Goal: Transaction & Acquisition: Book appointment/travel/reservation

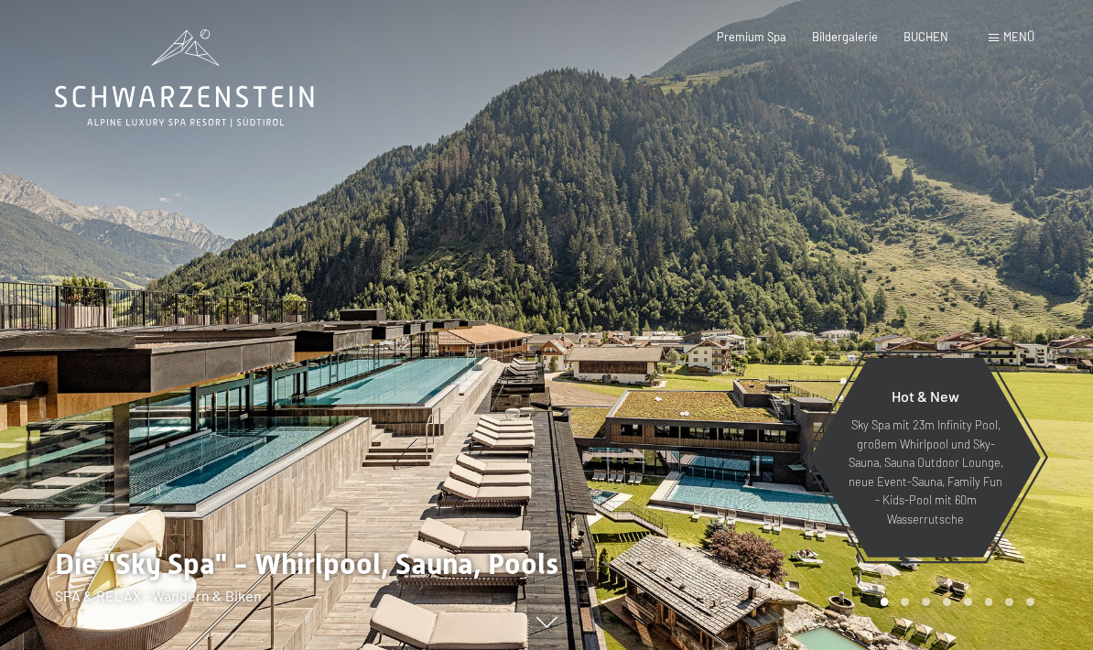
click at [1024, 41] on span "Menü" at bounding box center [1018, 36] width 31 height 15
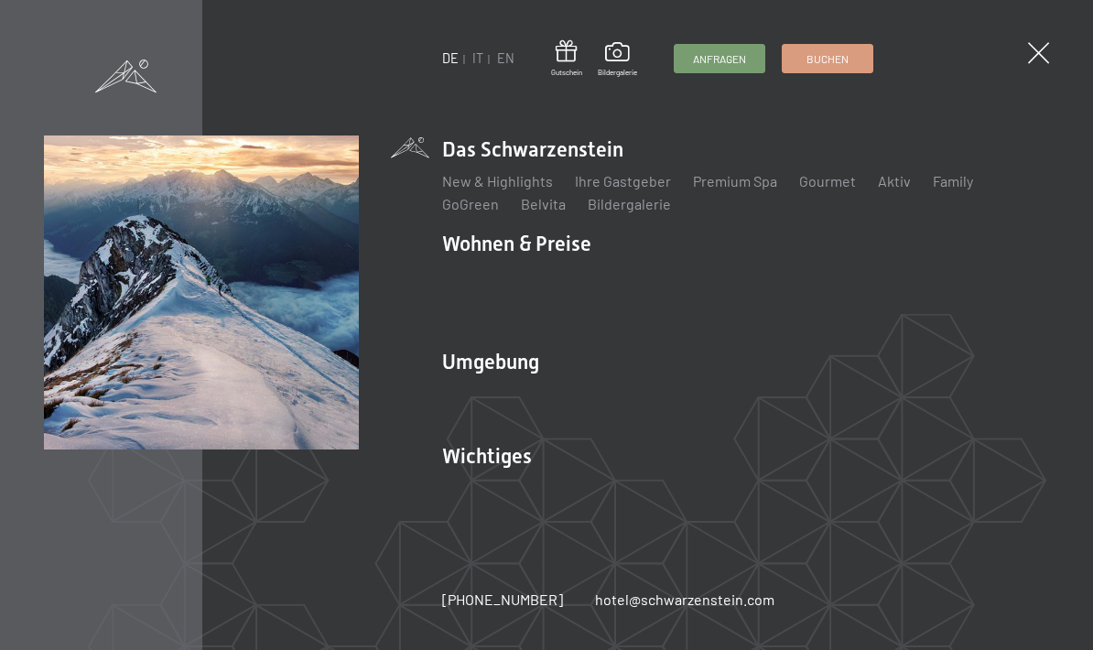
click at [598, 396] on link "Ski & Winter" at bounding box center [577, 392] width 79 height 17
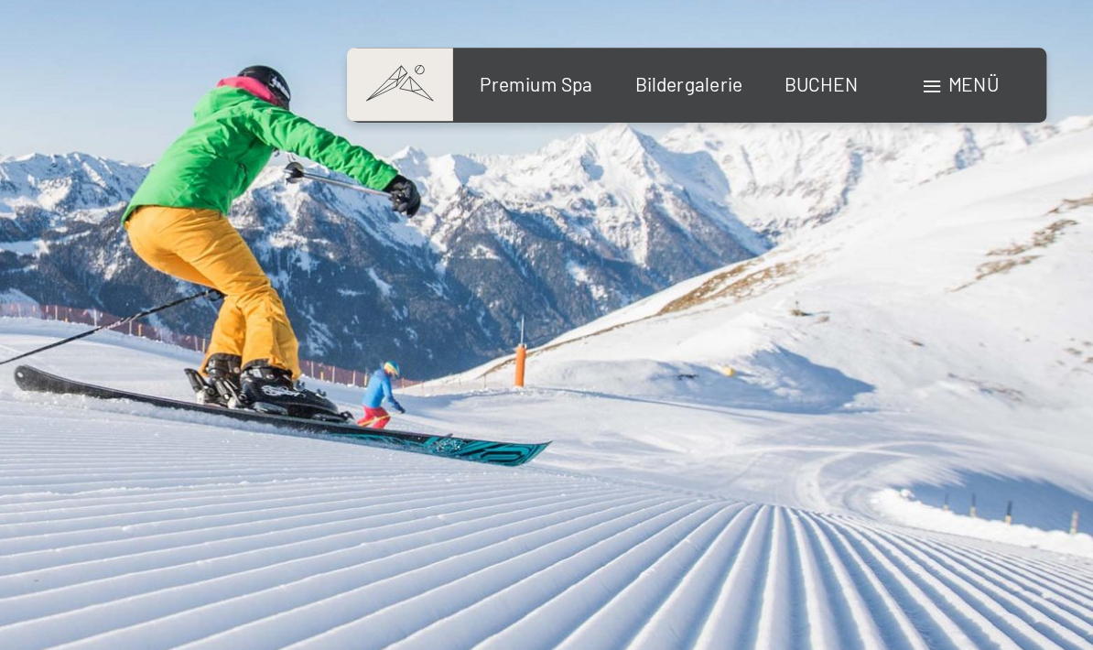
scroll to position [113, 0]
click at [903, 52] on span "BUCHEN" at bounding box center [925, 51] width 45 height 15
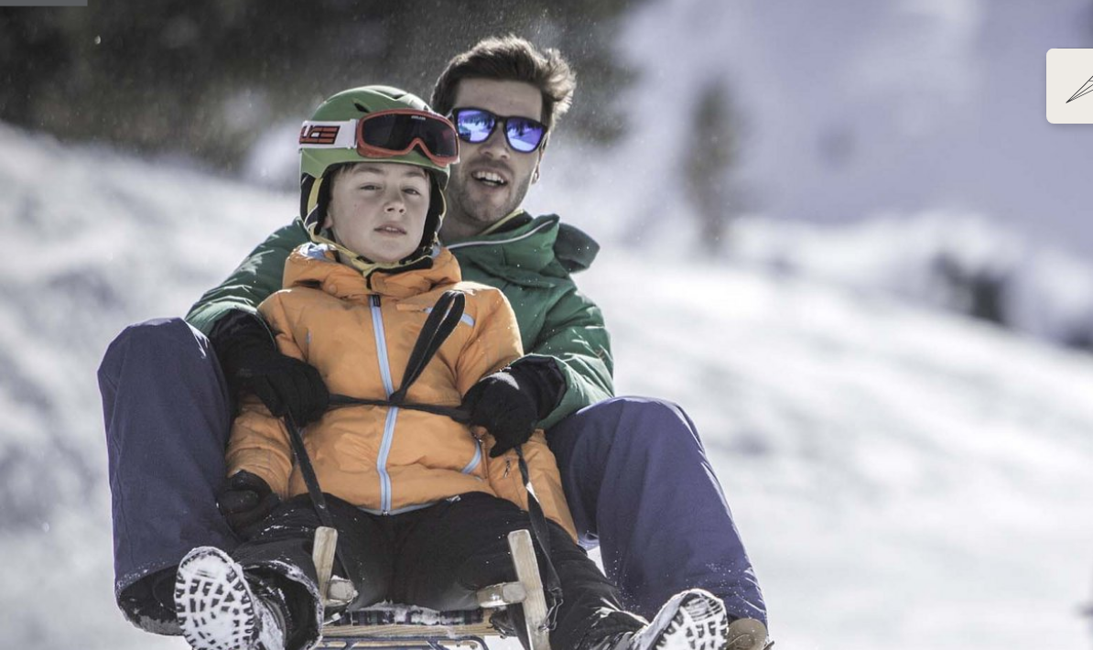
scroll to position [104, 0]
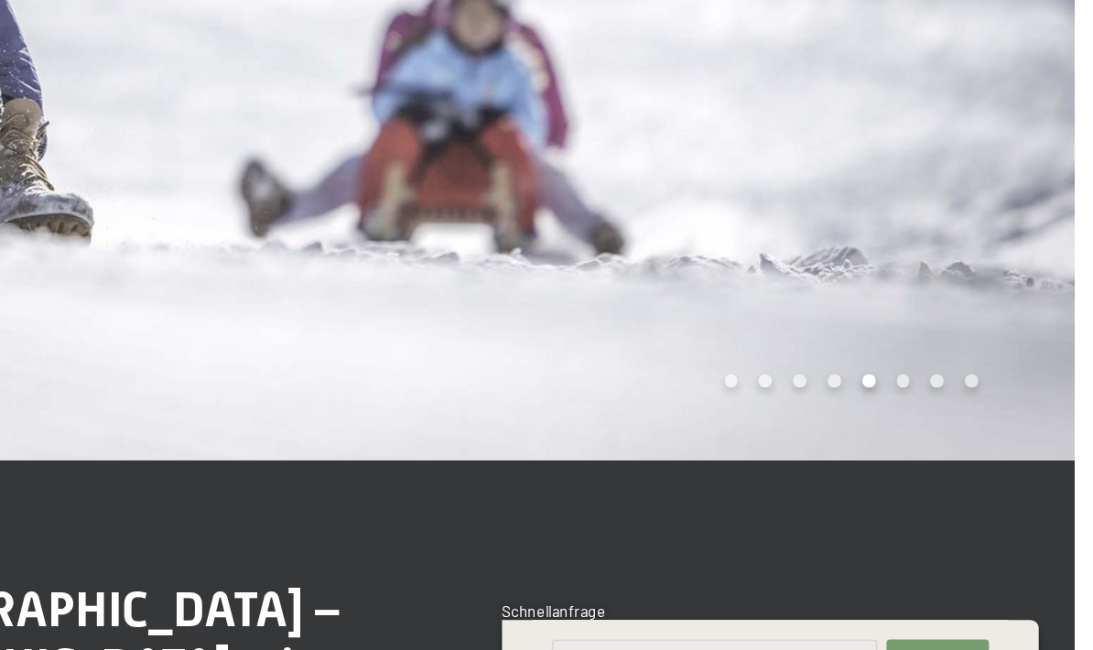
click at [874, 438] on div "Carousel Pagination" at bounding box center [954, 442] width 160 height 8
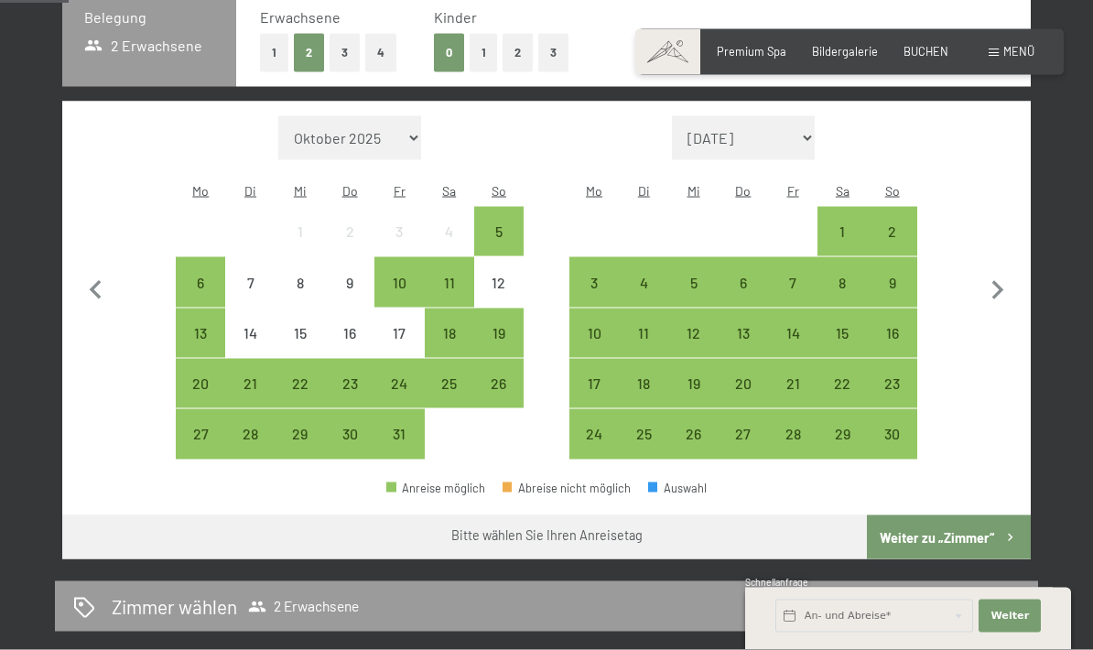
scroll to position [422, 0]
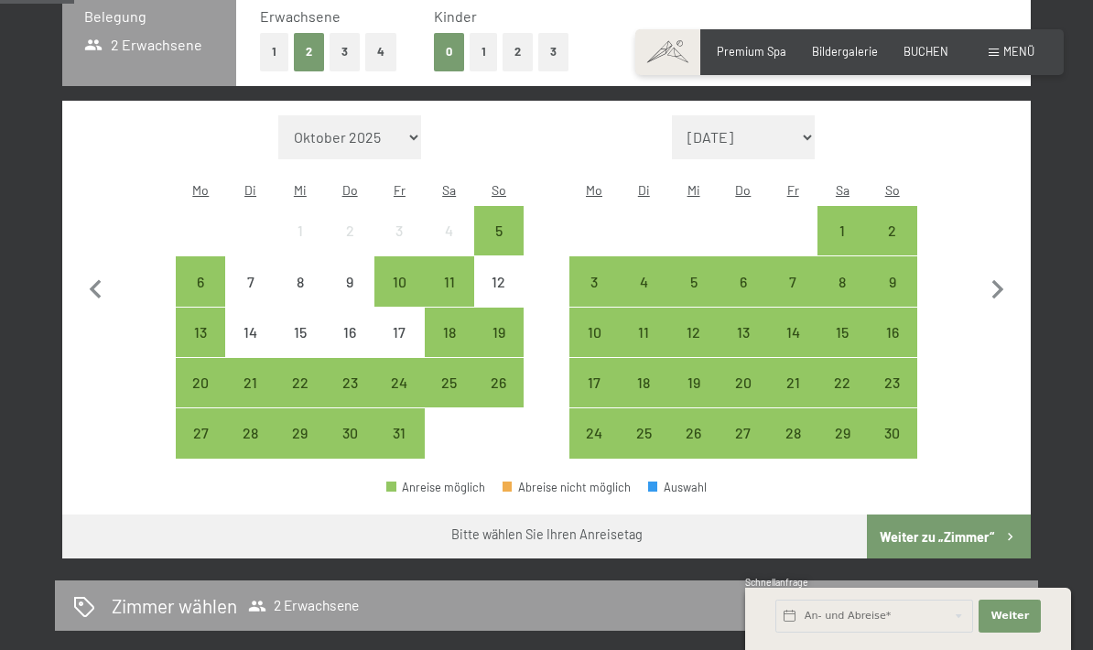
click at [990, 273] on icon "button" at bounding box center [997, 290] width 38 height 38
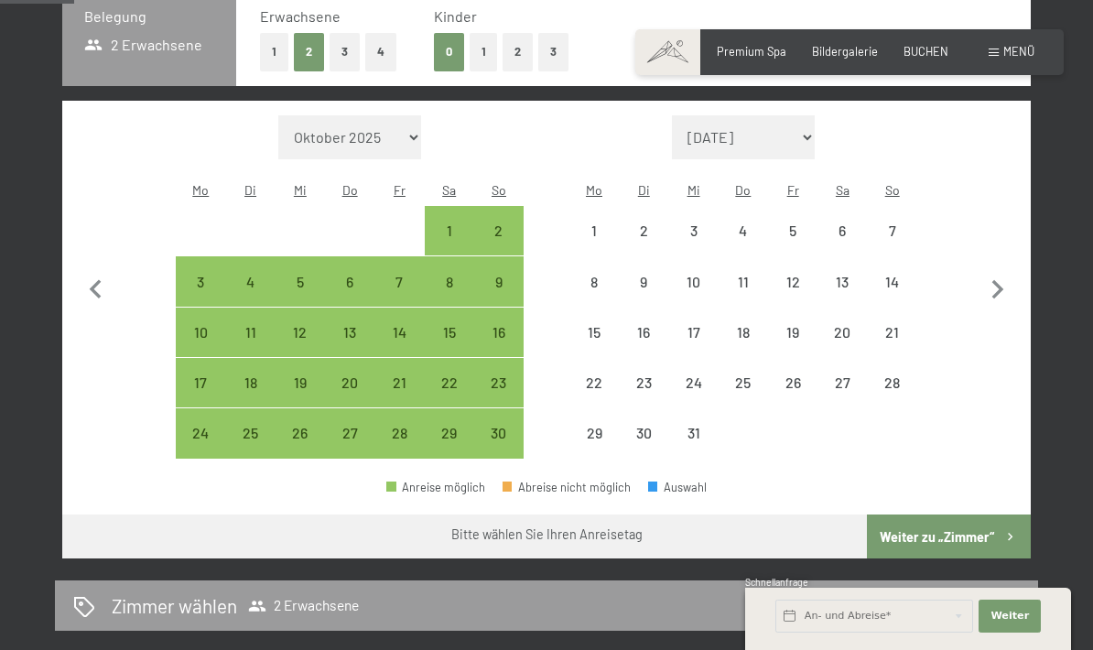
select select "2025-11-01"
select select "2025-12-01"
click at [989, 273] on icon "button" at bounding box center [997, 290] width 38 height 38
select select "2025-12-01"
select select "2026-01-01"
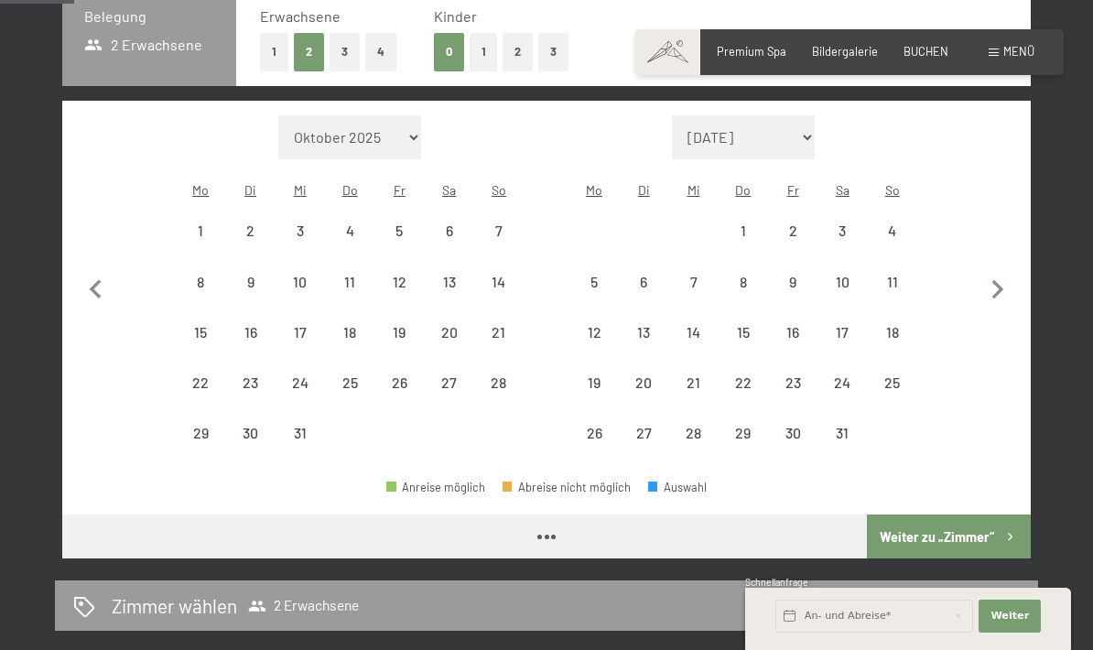
click at [995, 280] on icon "button" at bounding box center [998, 289] width 12 height 19
select select "2026-01-01"
select select "2026-02-01"
select select "2026-01-01"
select select "2026-02-01"
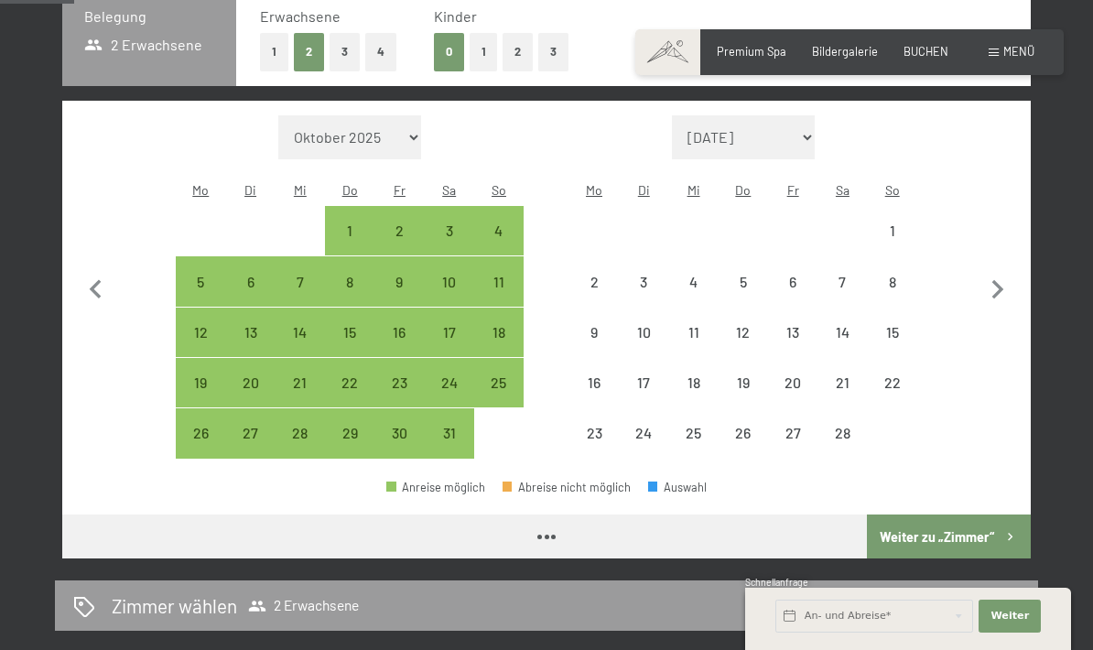
select select "2026-01-01"
select select "2026-02-01"
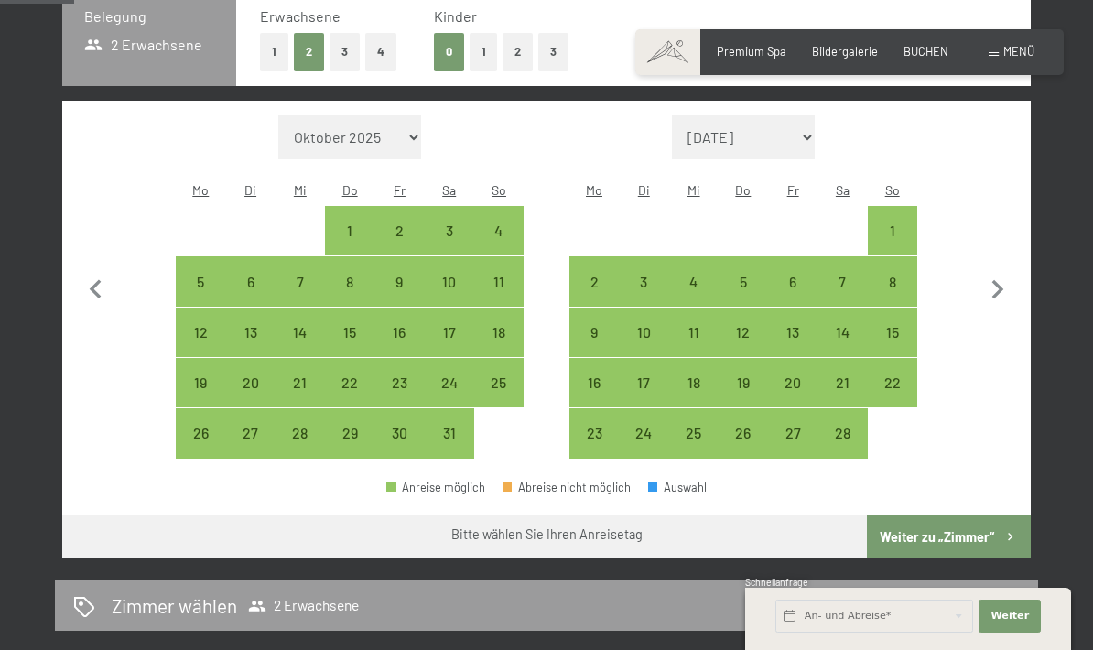
click at [989, 284] on icon "button" at bounding box center [997, 290] width 38 height 38
select select "2026-02-01"
select select "2026-03-01"
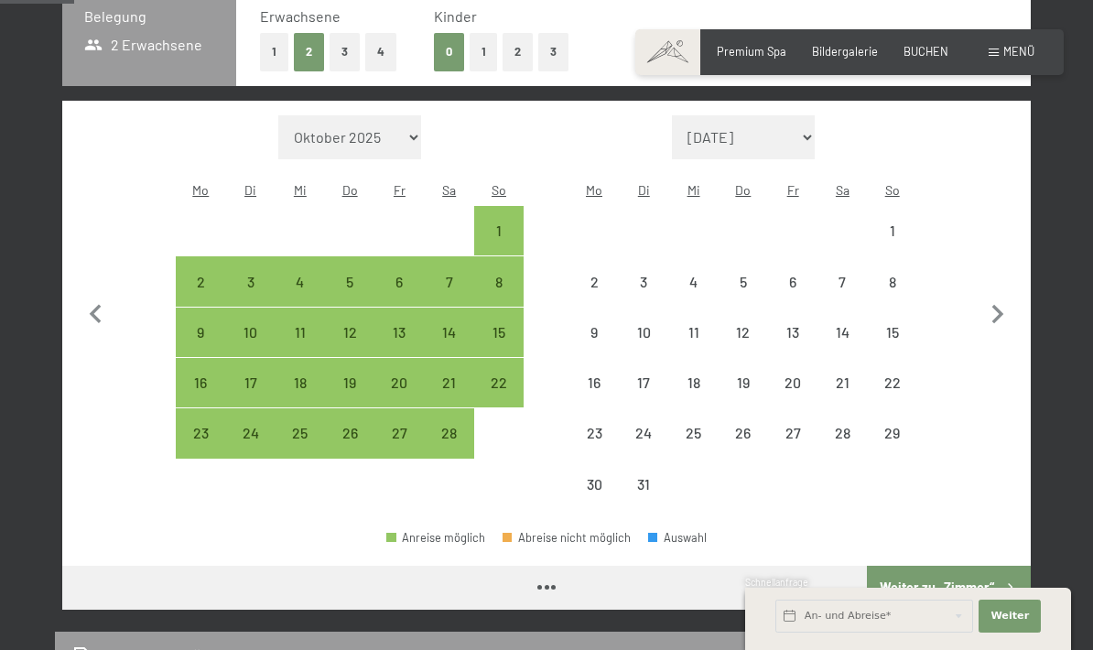
click at [999, 305] on icon "button" at bounding box center [998, 314] width 12 height 19
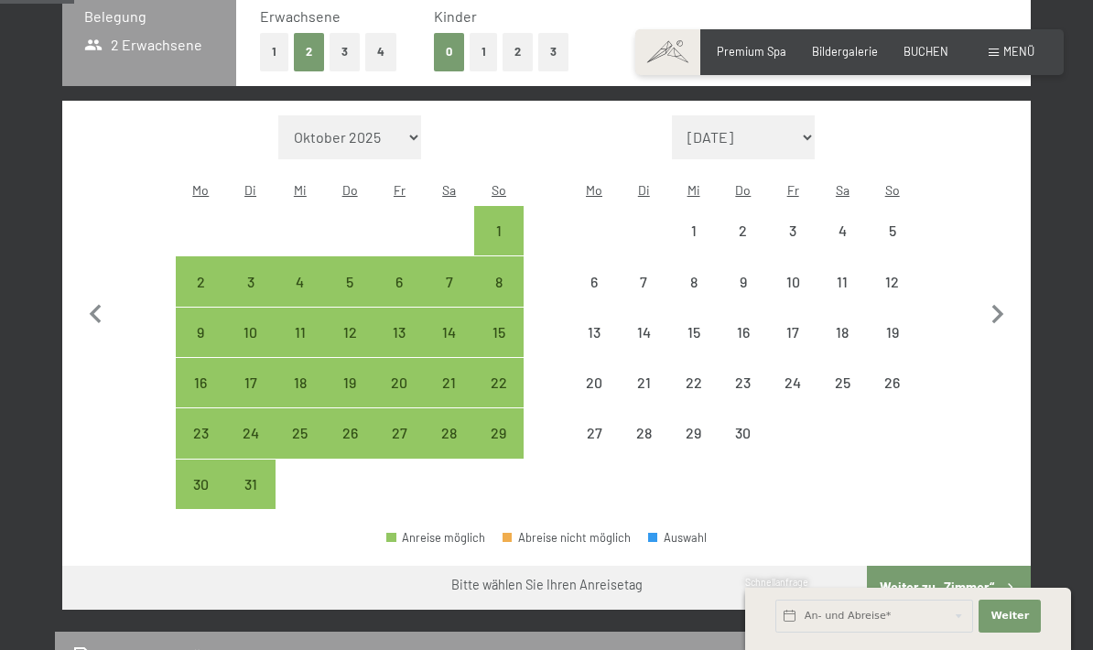
select select "2026-03-01"
select select "2026-04-01"
select select "2026-03-01"
select select "2026-04-01"
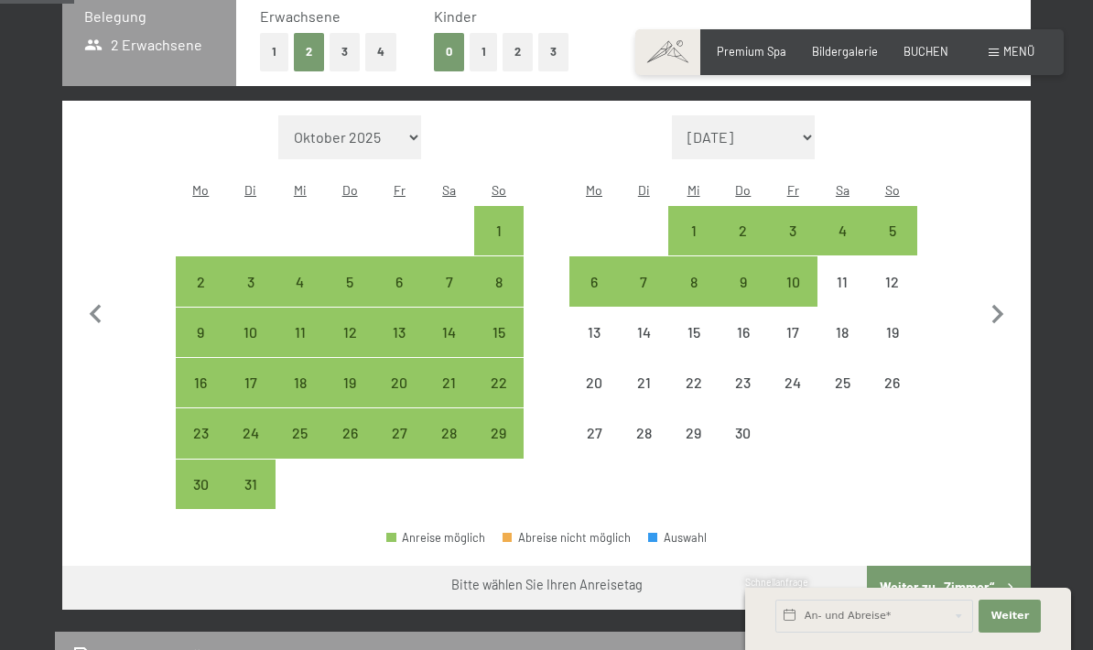
click at [848, 223] on div "4" at bounding box center [842, 246] width 46 height 46
select select "2026-03-01"
select select "2026-04-01"
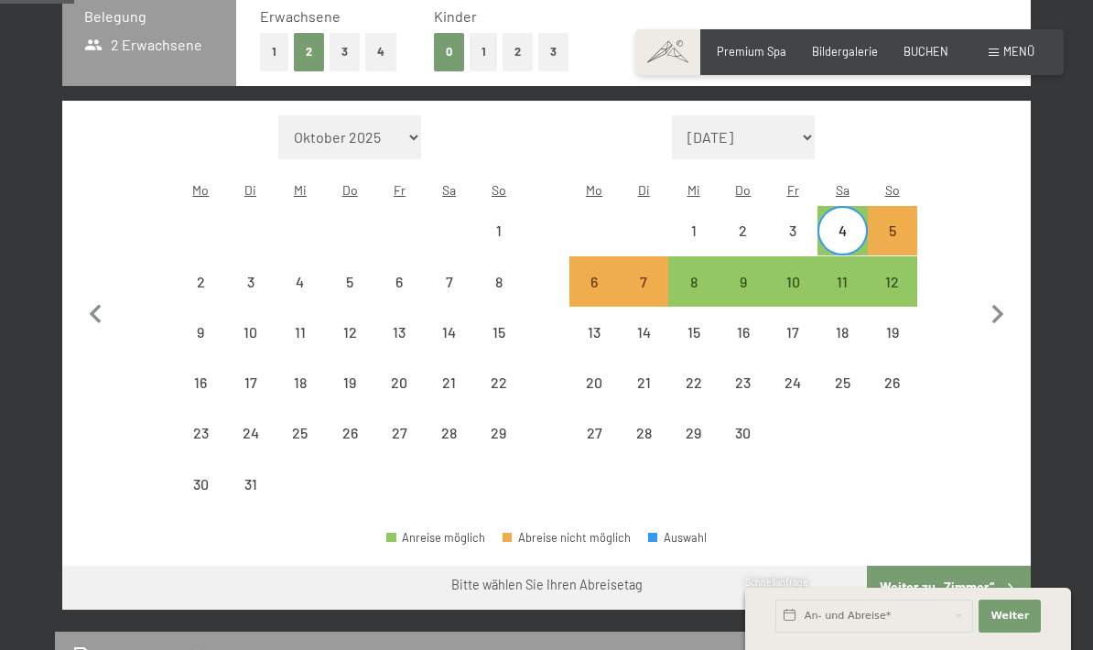
click at [850, 275] on div "11" at bounding box center [842, 298] width 46 height 46
select select "2026-03-01"
select select "2026-04-01"
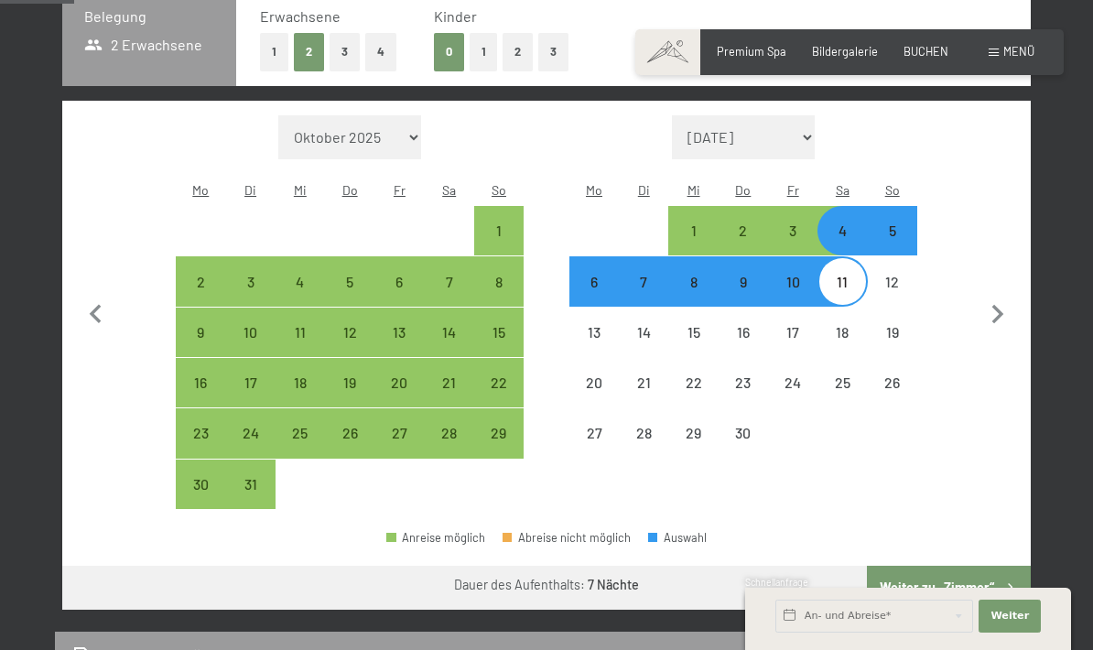
click at [979, 567] on button "Weiter zu „Zimmer“" at bounding box center [949, 588] width 164 height 44
select select "2026-03-01"
select select "2026-04-01"
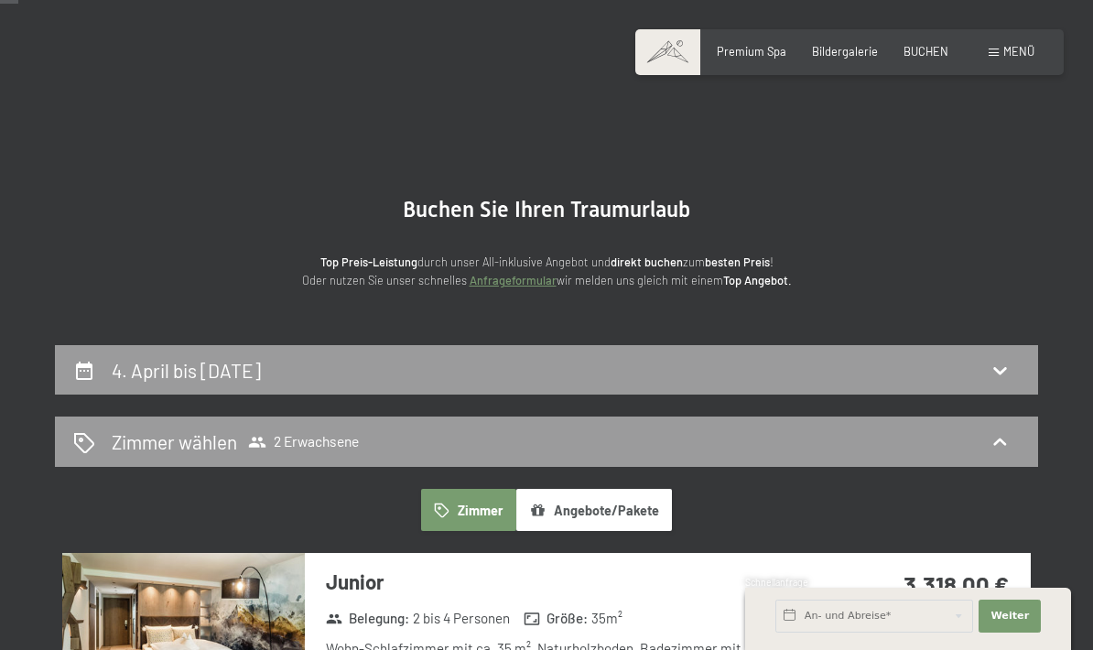
scroll to position [0, 0]
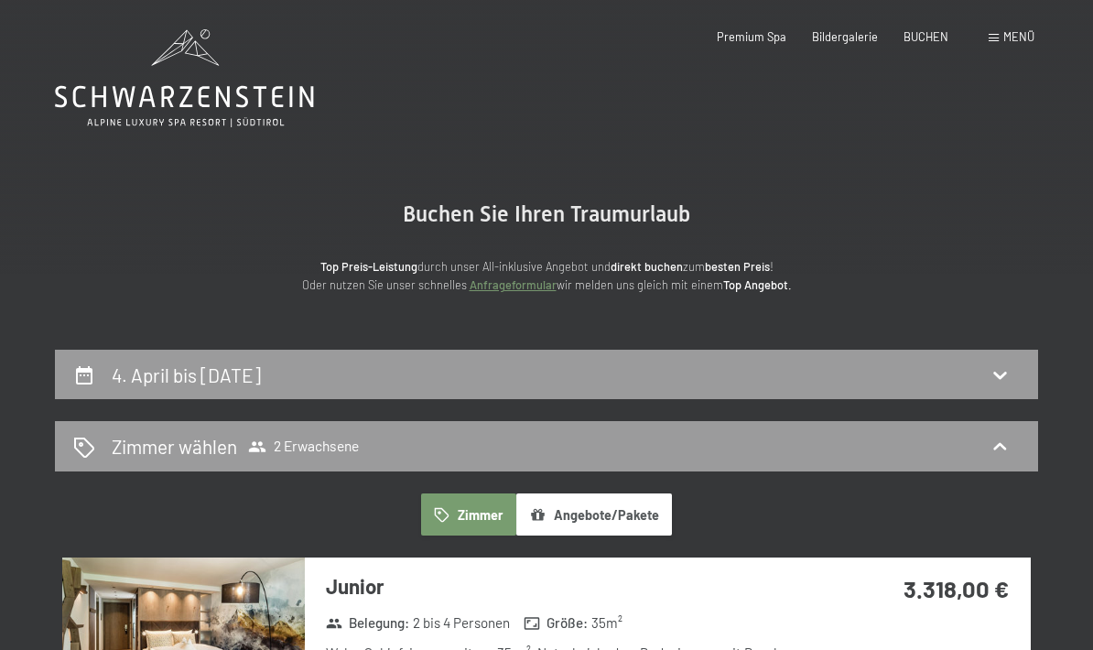
click at [989, 383] on icon at bounding box center [999, 374] width 22 height 22
select select "2026-03-01"
select select "2026-04-01"
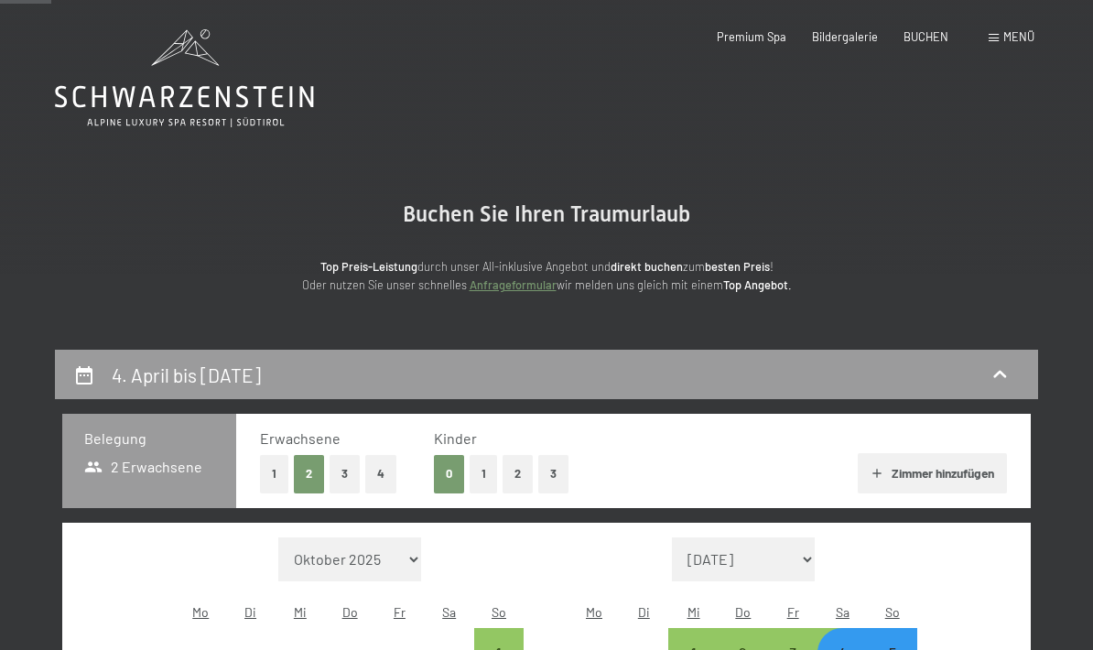
scroll to position [348, 0]
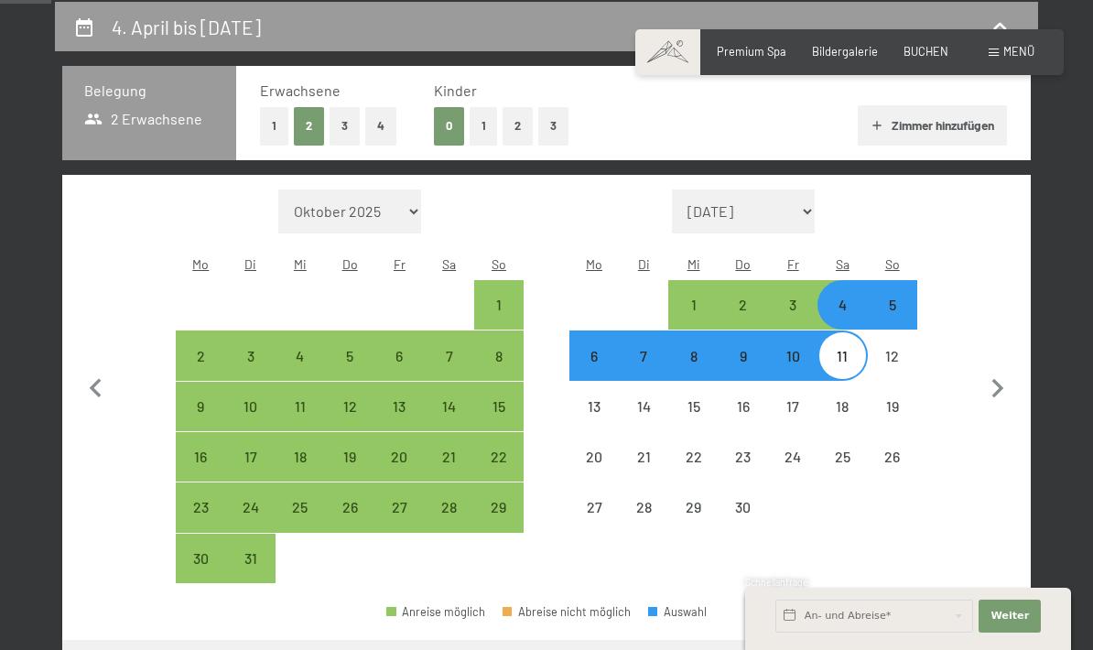
click at [275, 128] on button "1" at bounding box center [274, 126] width 28 height 38
select select "2026-03-01"
select select "2026-04-01"
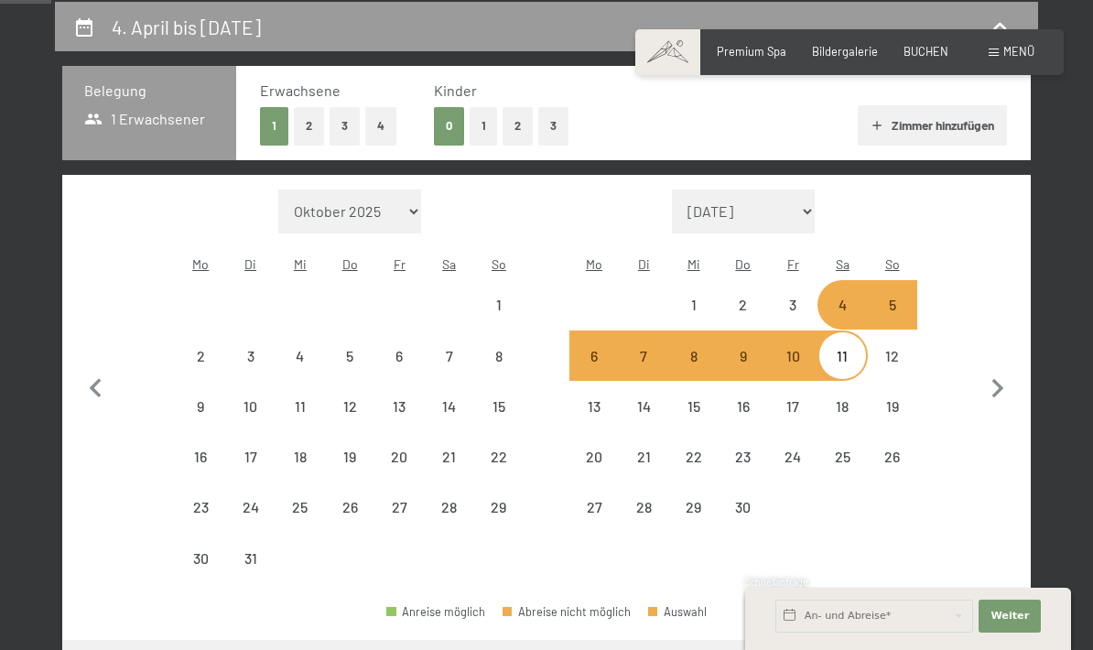
select select "2026-03-01"
select select "2026-04-01"
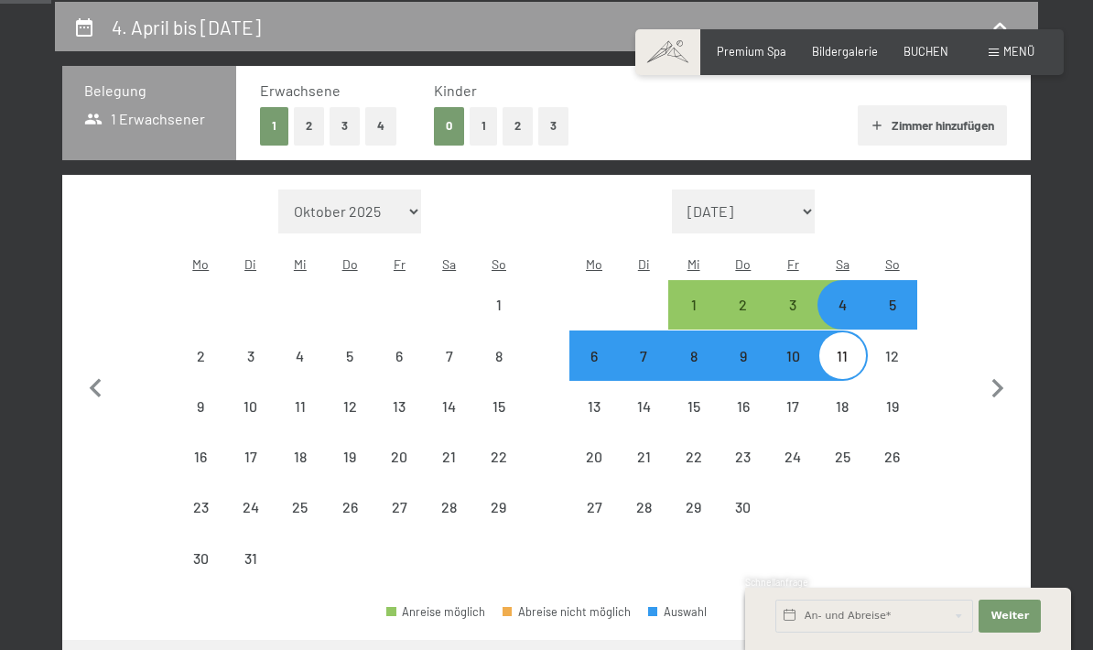
select select "2026-03-01"
select select "2026-04-01"
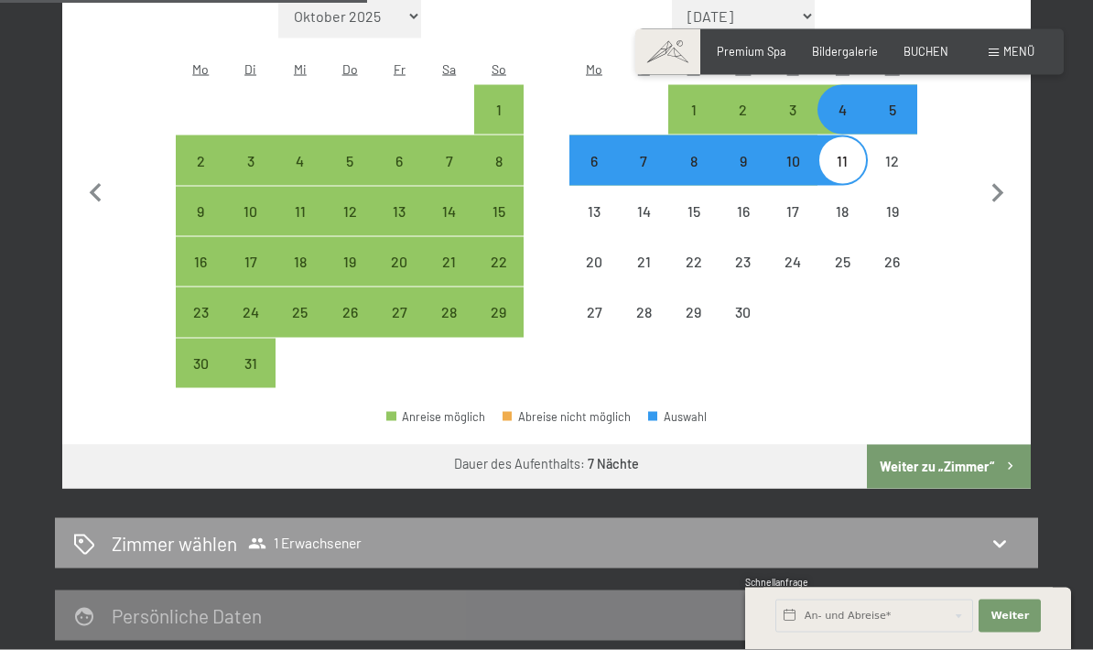
click at [978, 449] on button "Weiter zu „Zimmer“" at bounding box center [949, 467] width 164 height 44
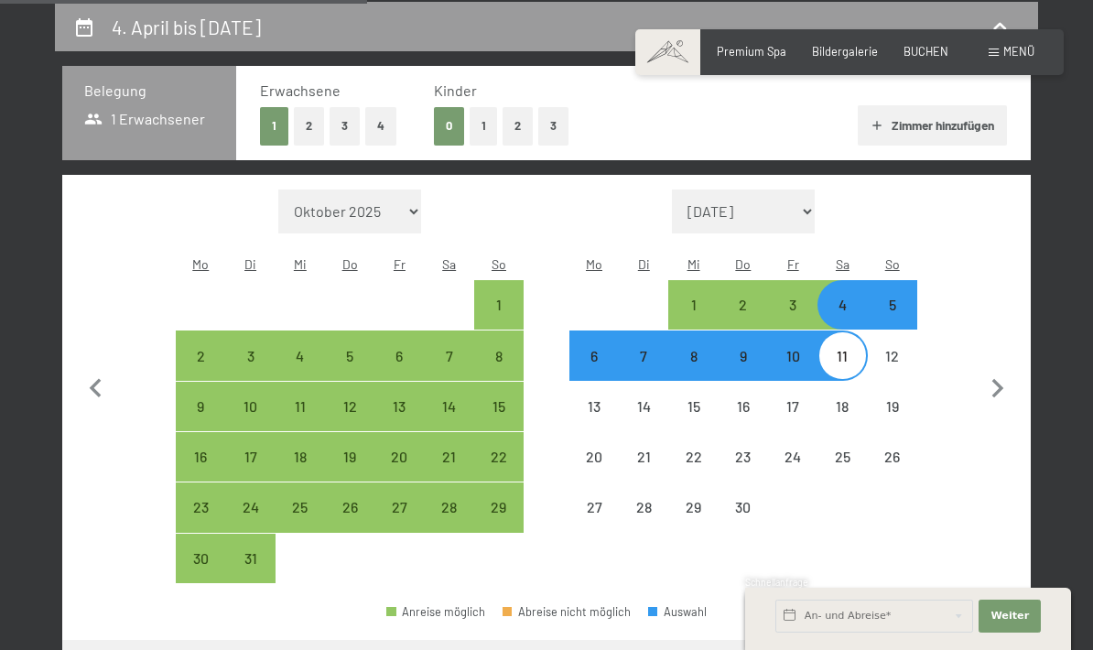
select select "2026-03-01"
select select "2026-04-01"
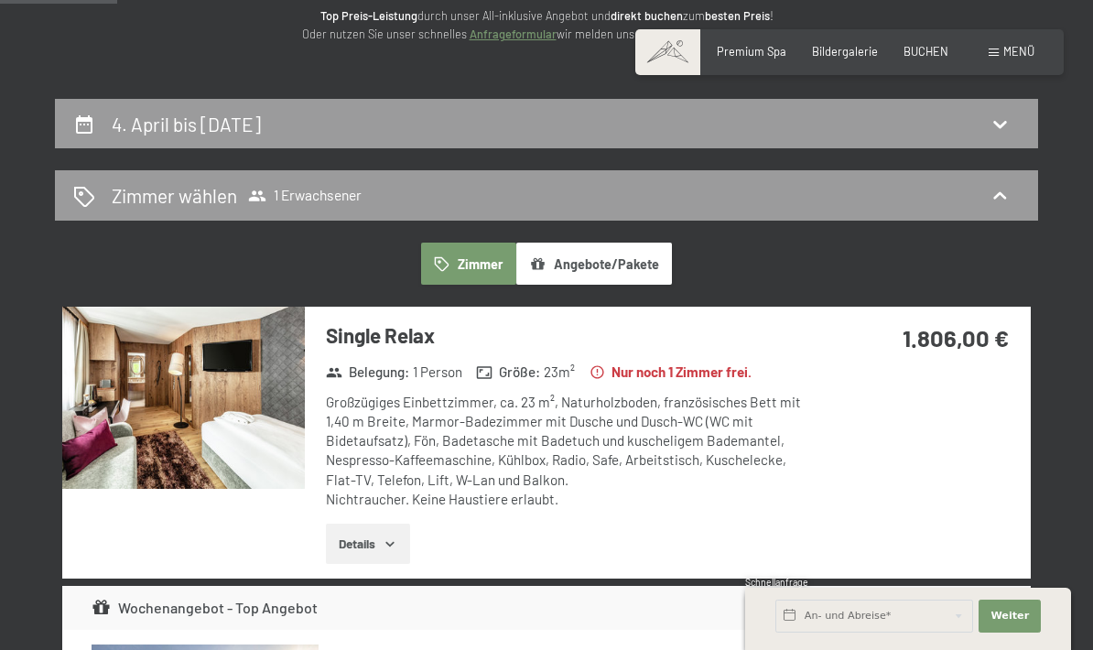
scroll to position [0, 0]
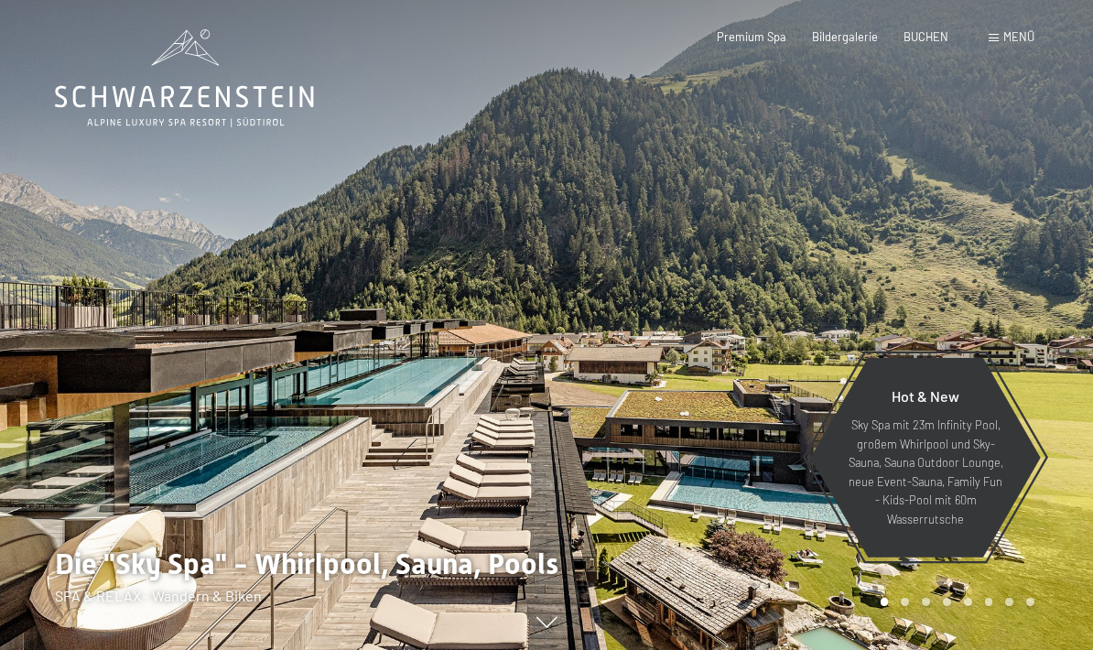
click at [1015, 34] on span "Menü" at bounding box center [1018, 36] width 31 height 15
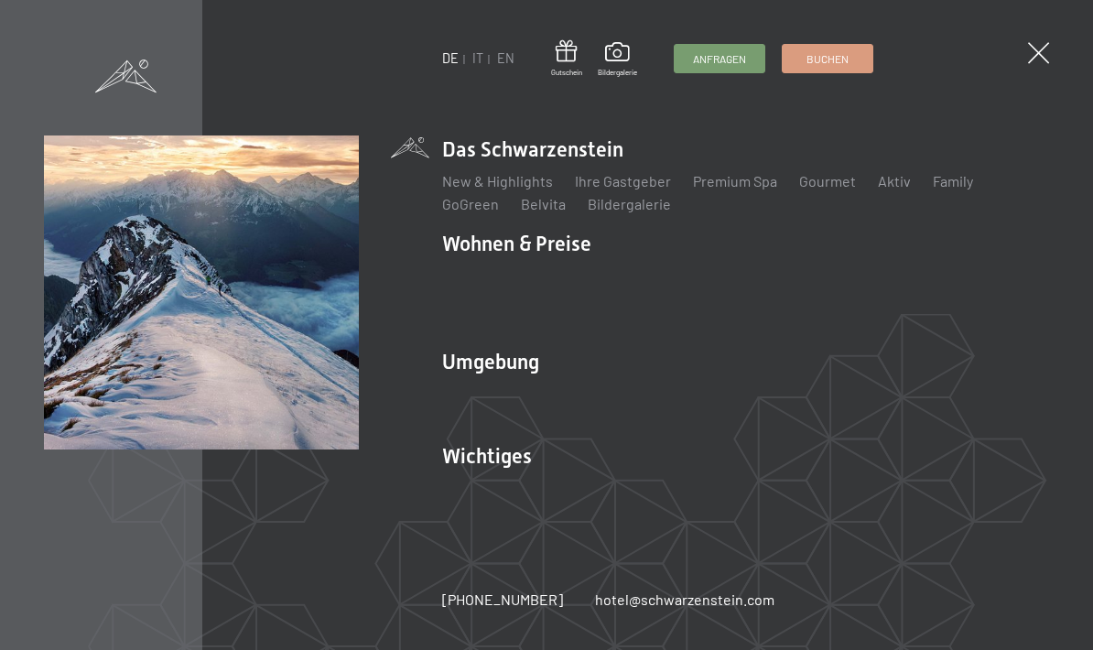
click at [587, 384] on link "Ski & Winter" at bounding box center [577, 392] width 79 height 17
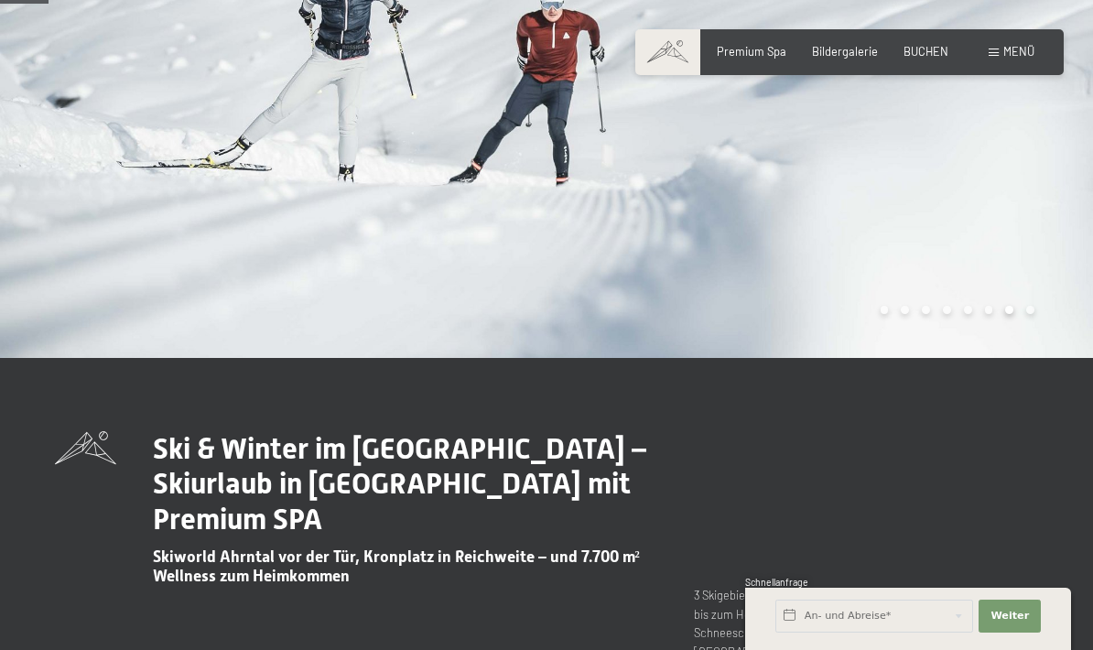
scroll to position [236, 0]
